Goal: Information Seeking & Learning: Learn about a topic

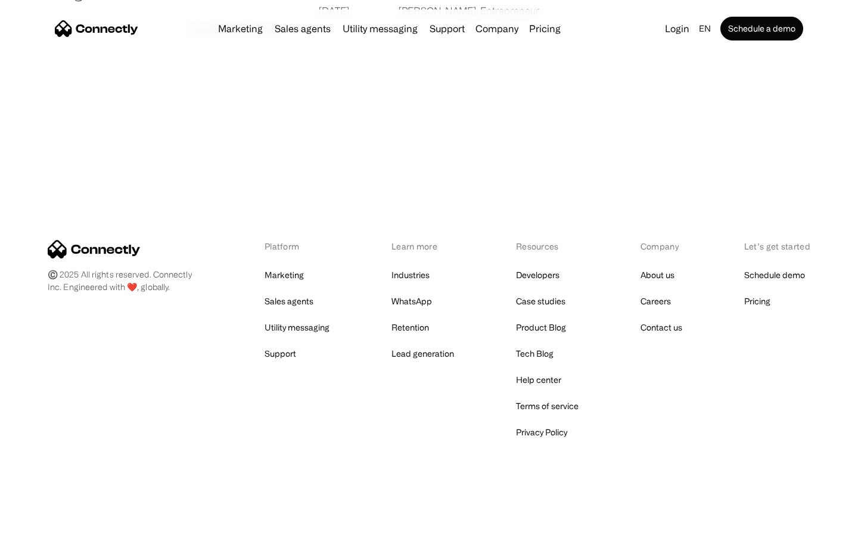
scroll to position [2290, 0]
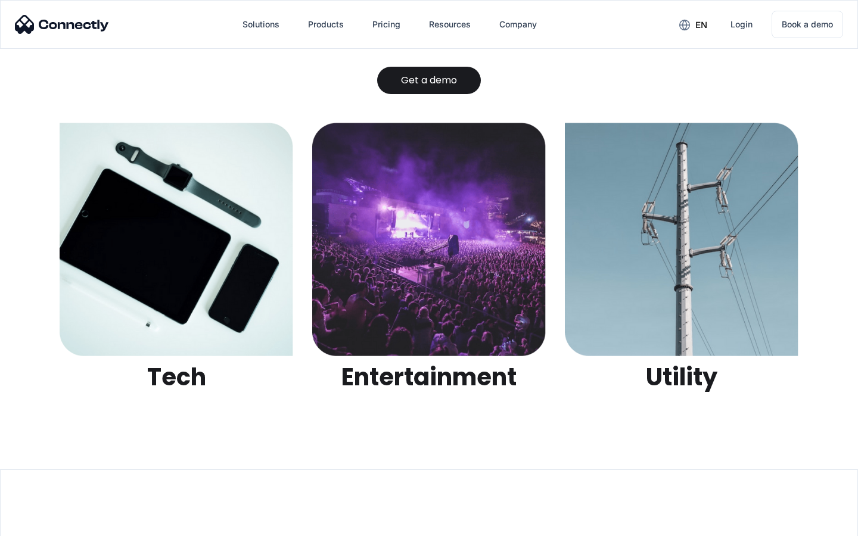
scroll to position [3761, 0]
